Goal: Communication & Community: Answer question/provide support

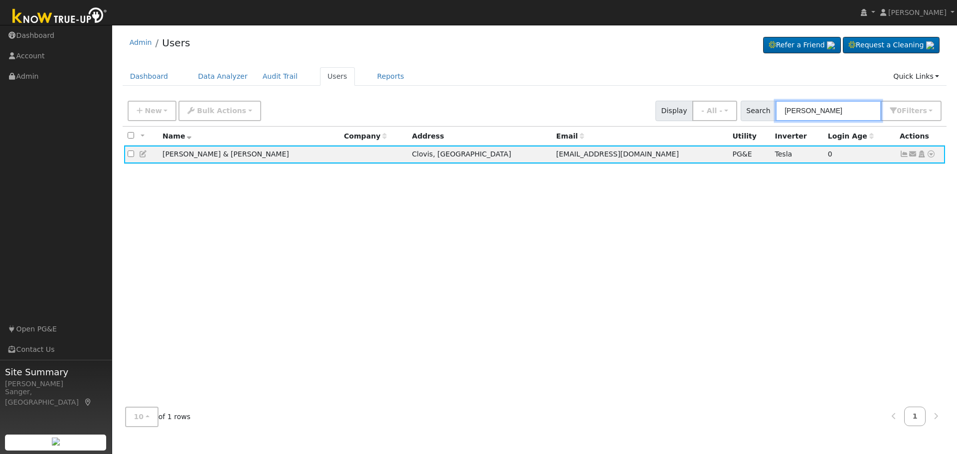
drag, startPoint x: 853, startPoint y: 109, endPoint x: 780, endPoint y: 113, distance: 72.4
click at [780, 113] on div "Search [PERSON_NAME] 0 Filter s My accounts Role Show - All - Show Leads Admin …" at bounding box center [841, 111] width 201 height 20
paste input "[PERSON_NAME]"
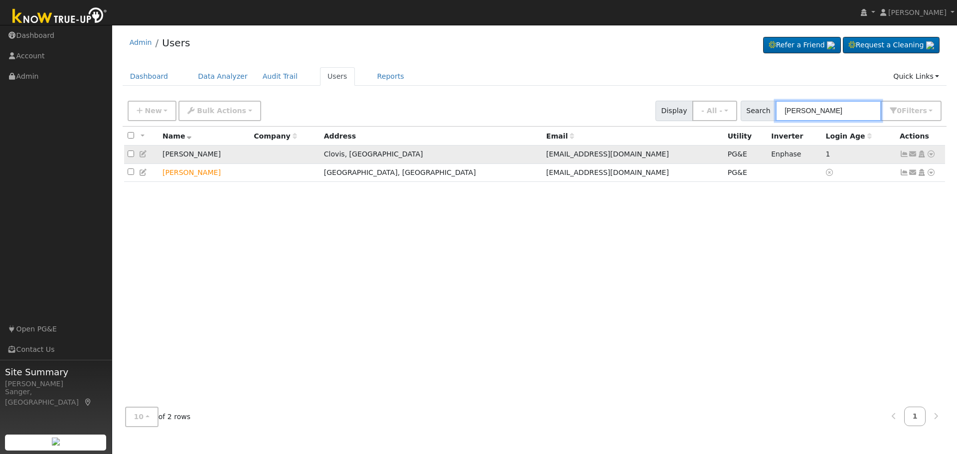
type input "[PERSON_NAME]"
click at [914, 158] on icon at bounding box center [913, 154] width 9 height 7
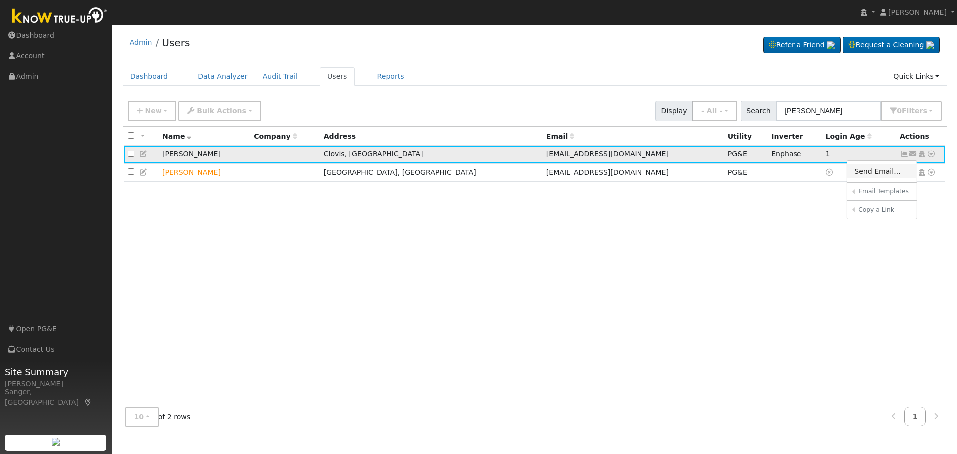
click at [879, 174] on link "Send Email..." at bounding box center [882, 172] width 69 height 14
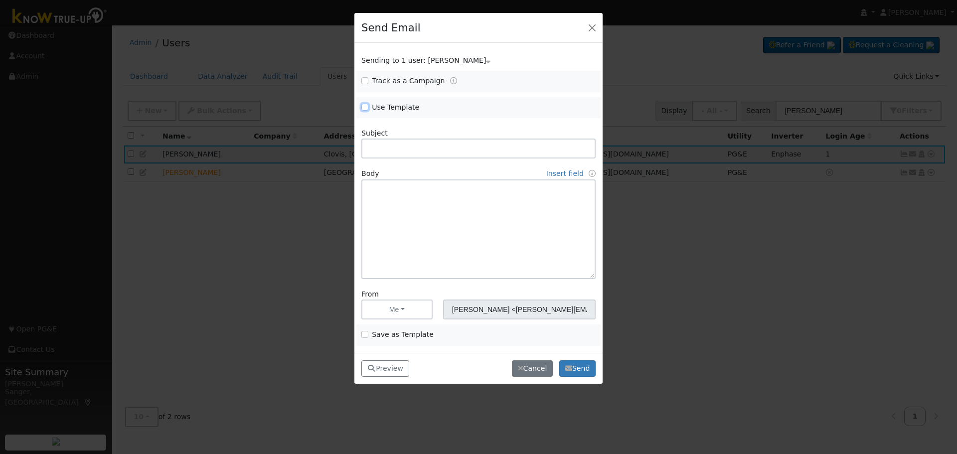
click at [366, 107] on input "Use Template" at bounding box center [365, 107] width 7 height 7
checkbox input "true"
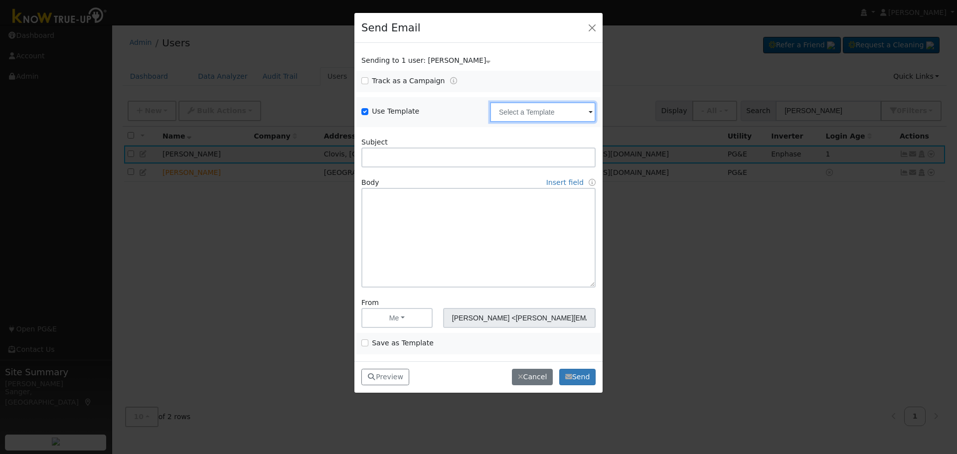
click at [533, 114] on input "text" at bounding box center [543, 112] width 106 height 20
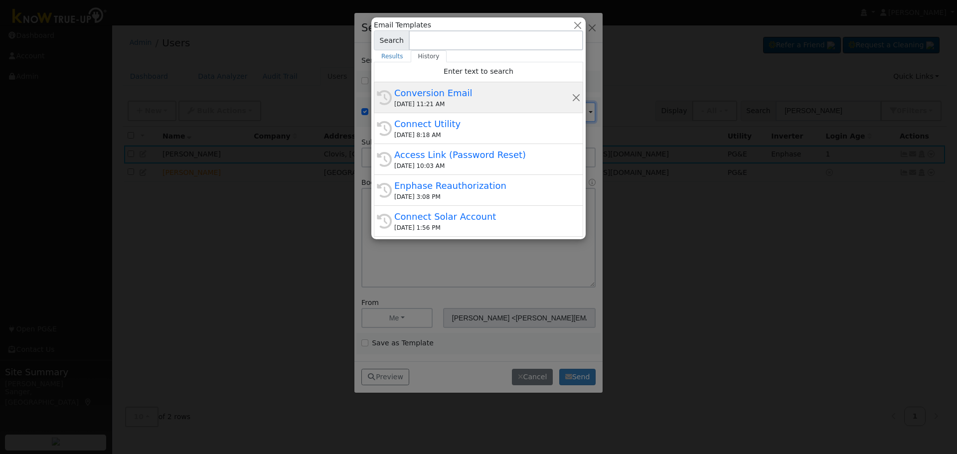
click at [473, 96] on div "Conversion Email" at bounding box center [483, 92] width 178 height 13
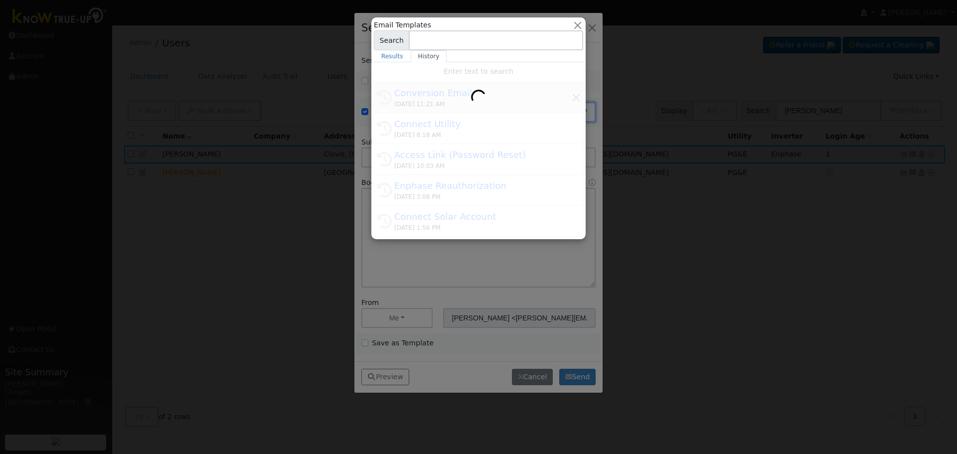
type input "Conversion Email"
type input "Connect Your Utility Account"
type textarea "Dear {user_fname}, The first step is to connect your electric utility account. …"
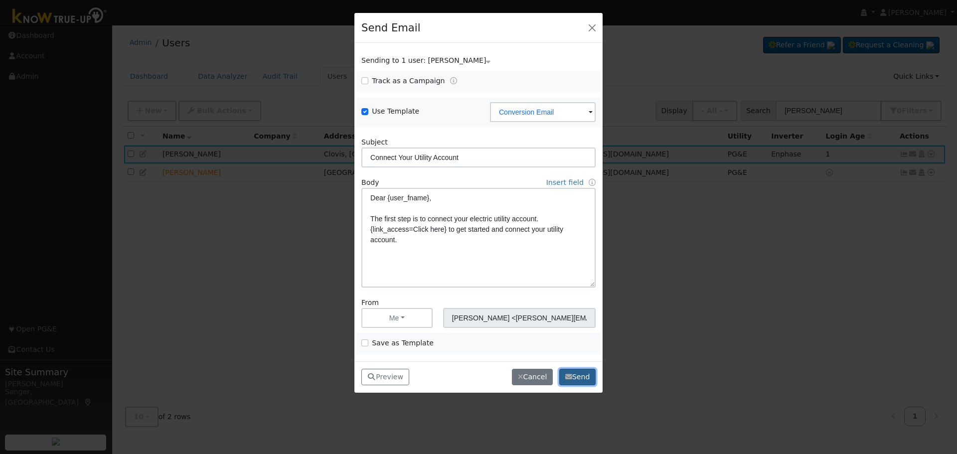
click at [579, 374] on button "Send" at bounding box center [577, 377] width 36 height 17
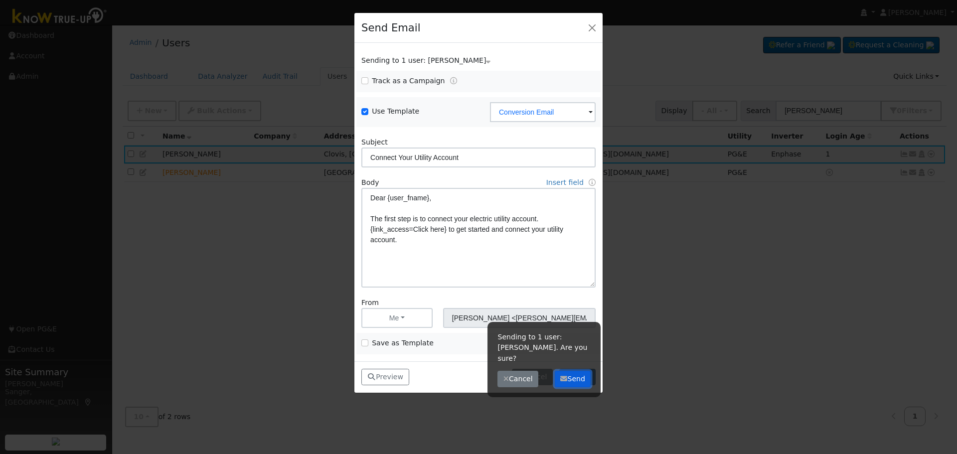
click at [579, 374] on button "Send" at bounding box center [573, 379] width 36 height 17
